Goal: Task Accomplishment & Management: Manage account settings

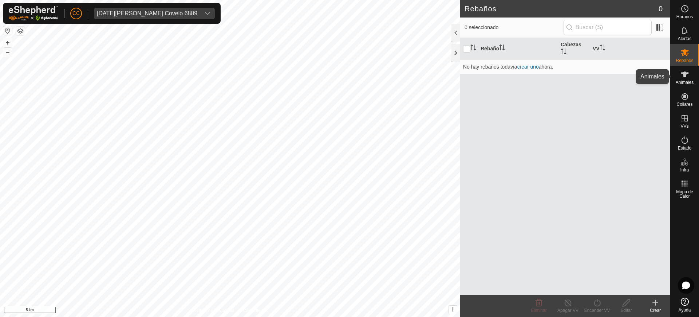
click at [683, 72] on icon at bounding box center [685, 74] width 8 height 6
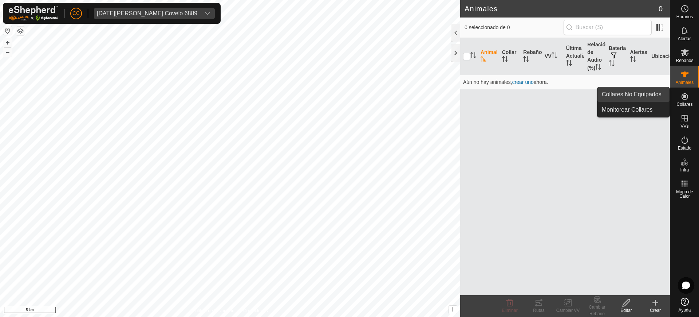
click at [657, 99] on link "Collares No Equipados" at bounding box center [634, 94] width 72 height 15
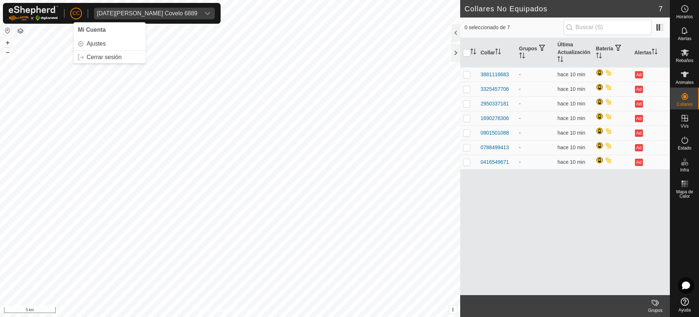
click at [72, 15] on span "CC" at bounding box center [75, 13] width 7 height 8
click at [99, 56] on link "Cerrar sesión" at bounding box center [110, 57] width 72 height 12
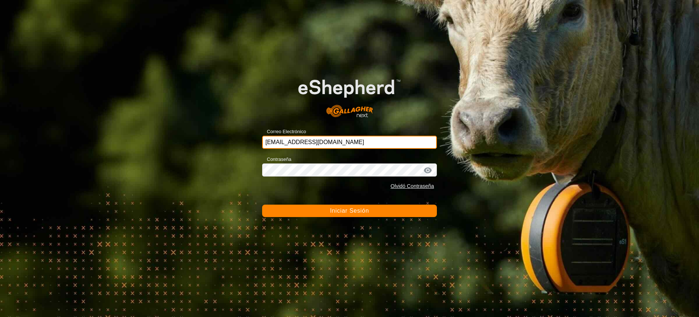
drag, startPoint x: 346, startPoint y: 141, endPoint x: 242, endPoint y: 138, distance: 103.8
click at [242, 138] on div "Correo Electrónico [EMAIL_ADDRESS][DOMAIN_NAME] Contraseña Olvidó Contraseña In…" at bounding box center [349, 158] width 699 height 317
paste input "[DATE][PERSON_NAME][EMAIL_ADDRESS][DOMAIN_NAME]"
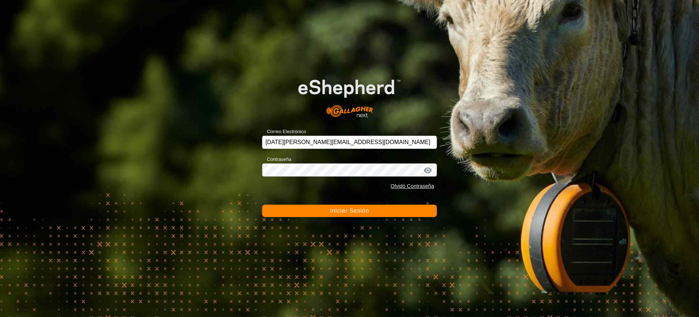
type input "[DATE][PERSON_NAME][EMAIL_ADDRESS][DOMAIN_NAME]"
click at [339, 209] on span "Iniciar Sesión" at bounding box center [349, 210] width 39 height 6
